Goal: Transaction & Acquisition: Purchase product/service

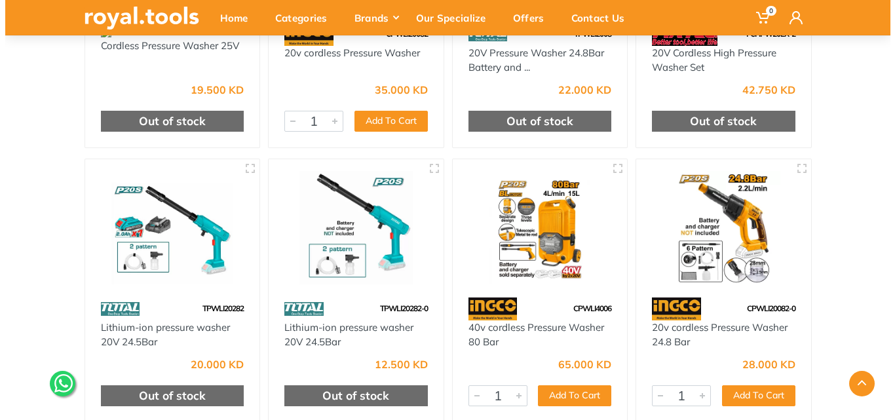
scroll to position [393, 0]
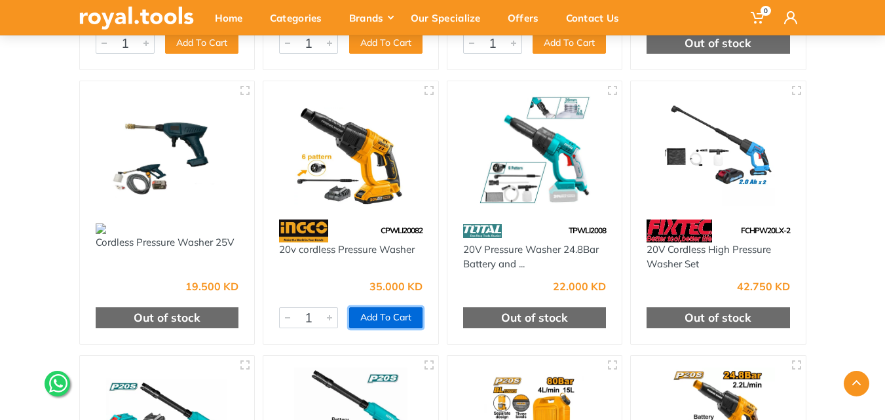
click at [379, 318] on button "Add To Cart" at bounding box center [385, 317] width 73 height 21
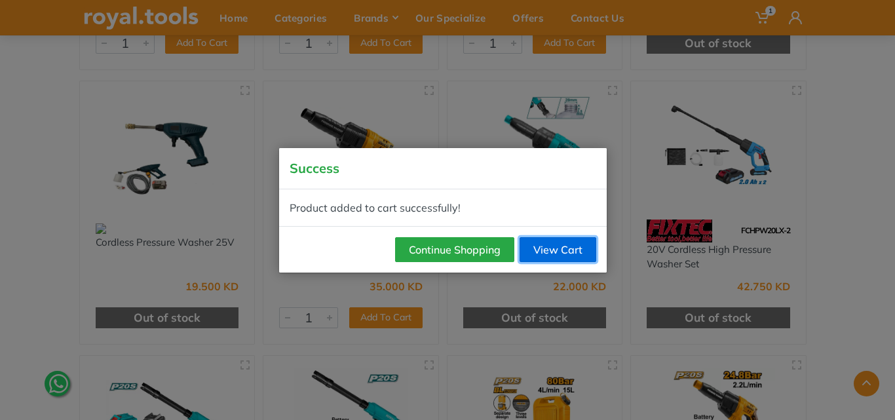
click at [541, 255] on link "View Cart" at bounding box center [558, 249] width 77 height 25
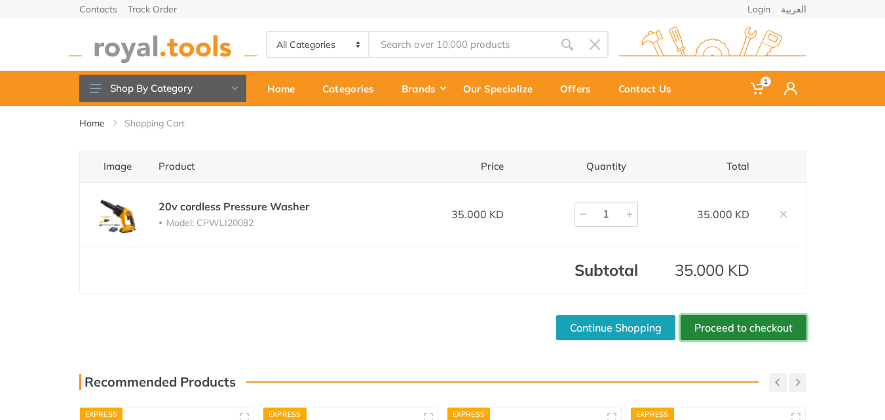
click at [733, 328] on link "Proceed to checkout" at bounding box center [744, 327] width 126 height 25
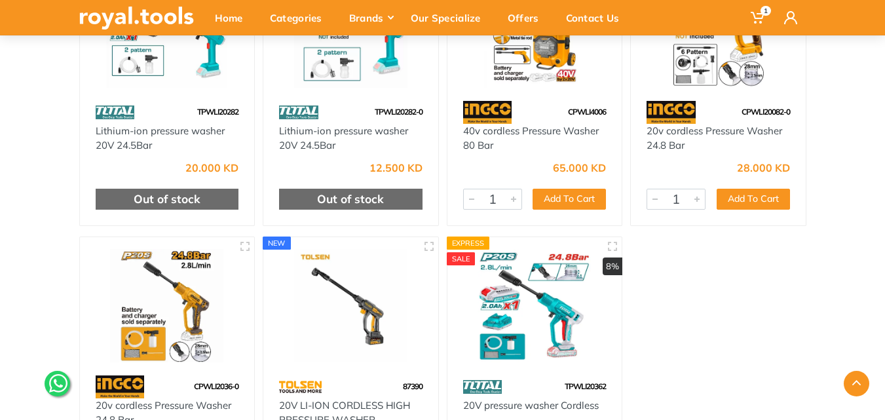
scroll to position [852, 0]
